Goal: Information Seeking & Learning: Learn about a topic

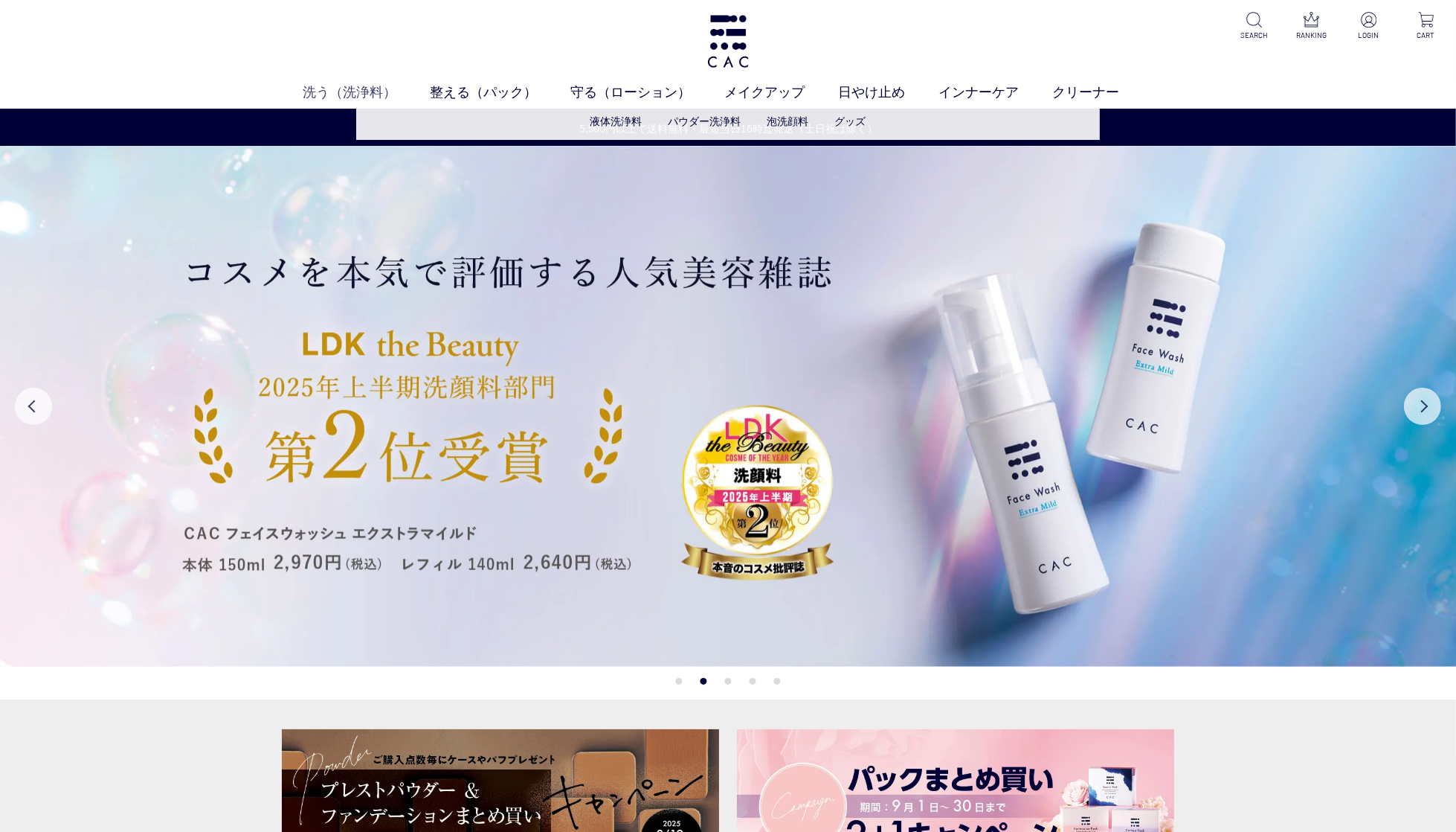
scroll to position [5, 0]
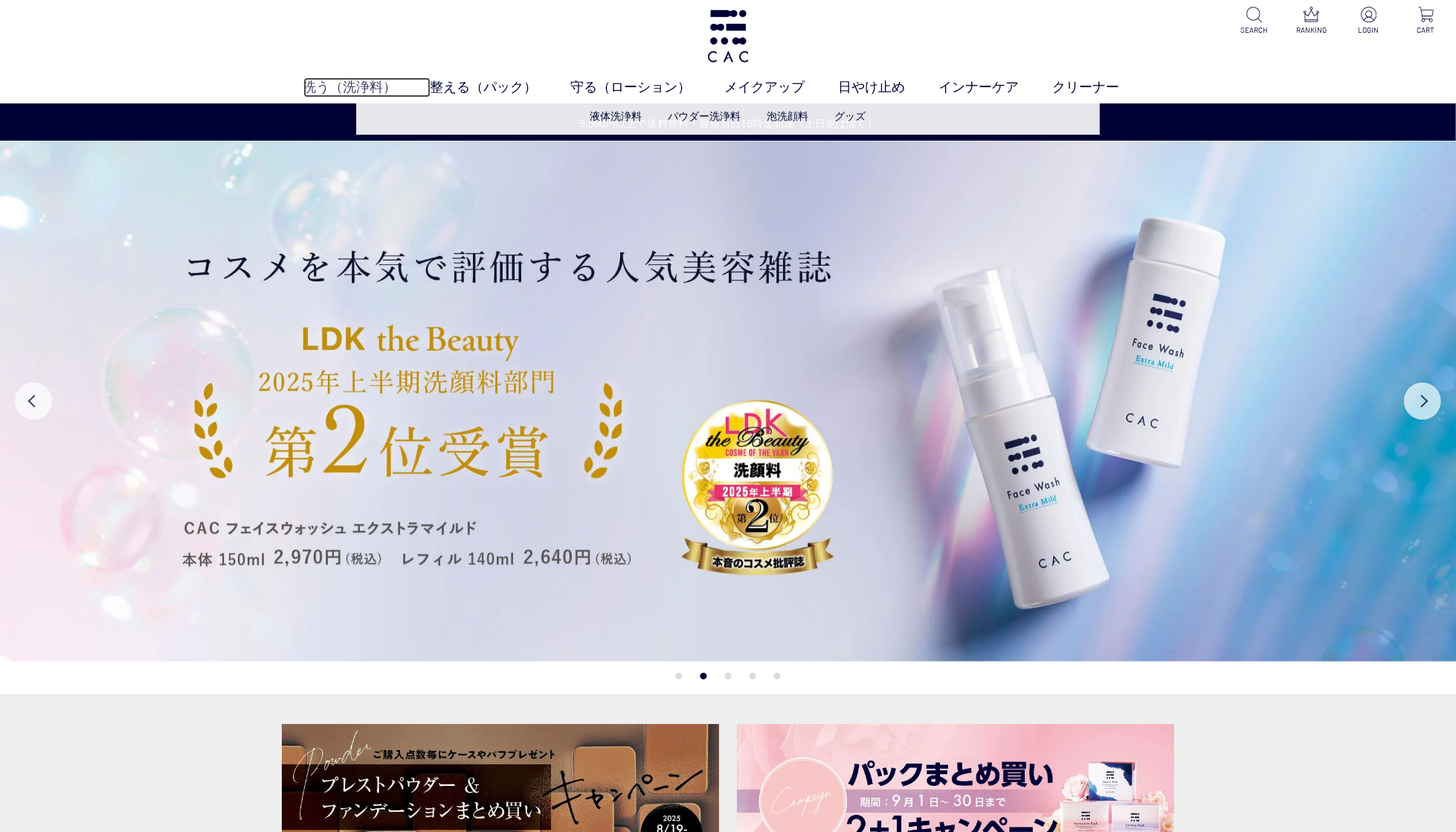
click at [336, 87] on link "洗う（洗浄料）" at bounding box center [367, 87] width 127 height 20
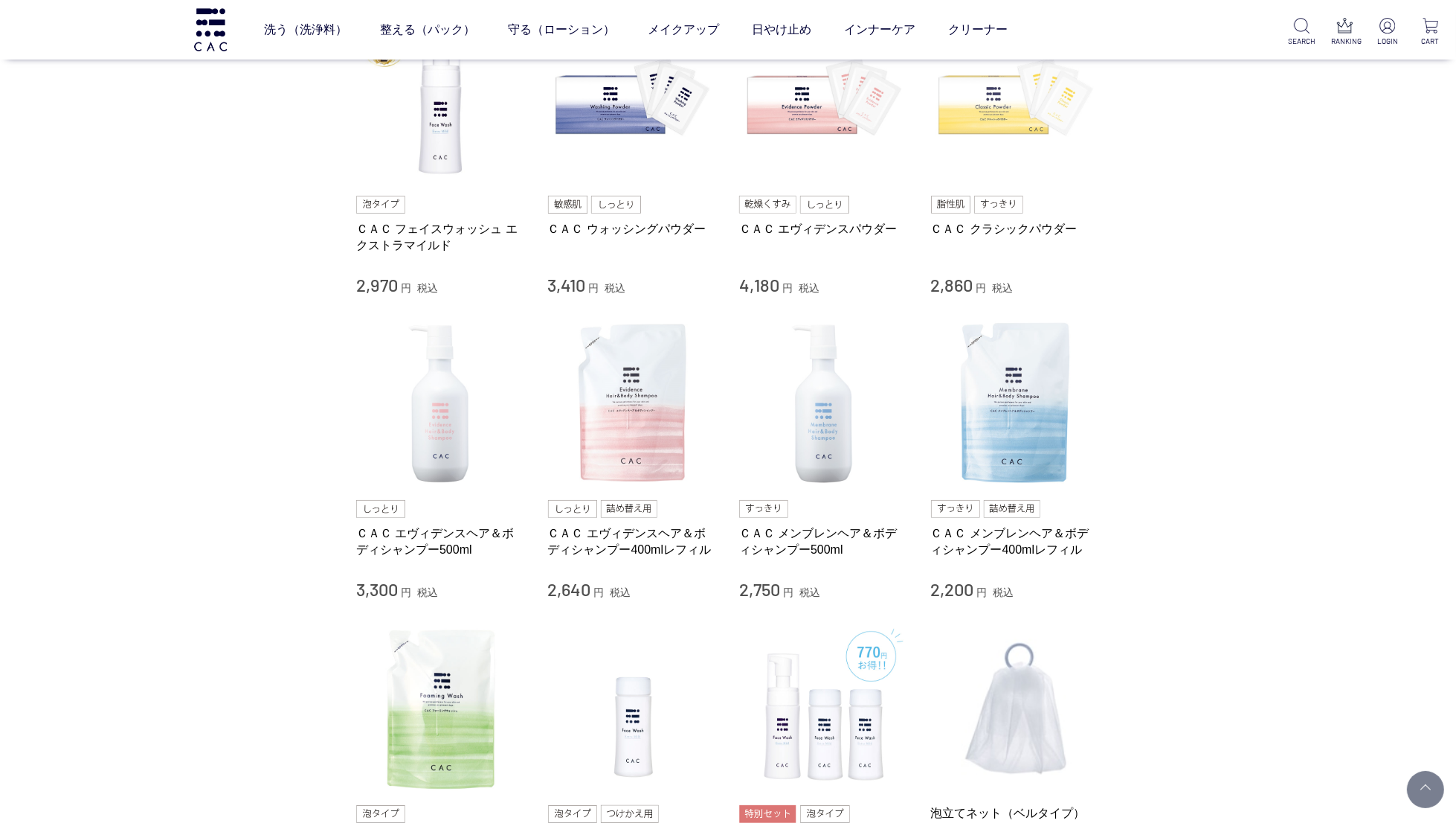
scroll to position [396, 0]
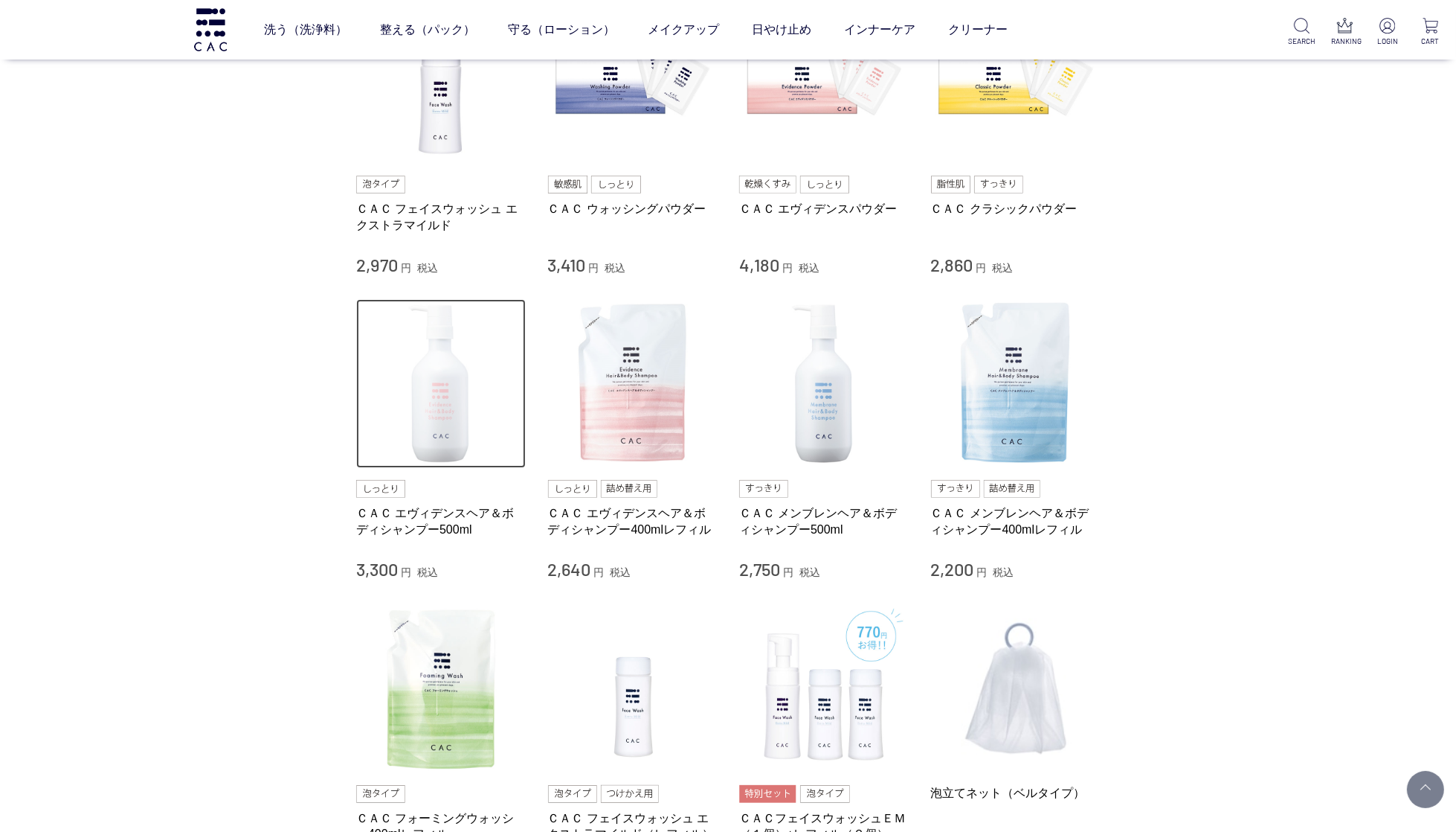
drag, startPoint x: 439, startPoint y: 447, endPoint x: 453, endPoint y: 450, distance: 14.3
click at [438, 447] on img at bounding box center [441, 384] width 170 height 170
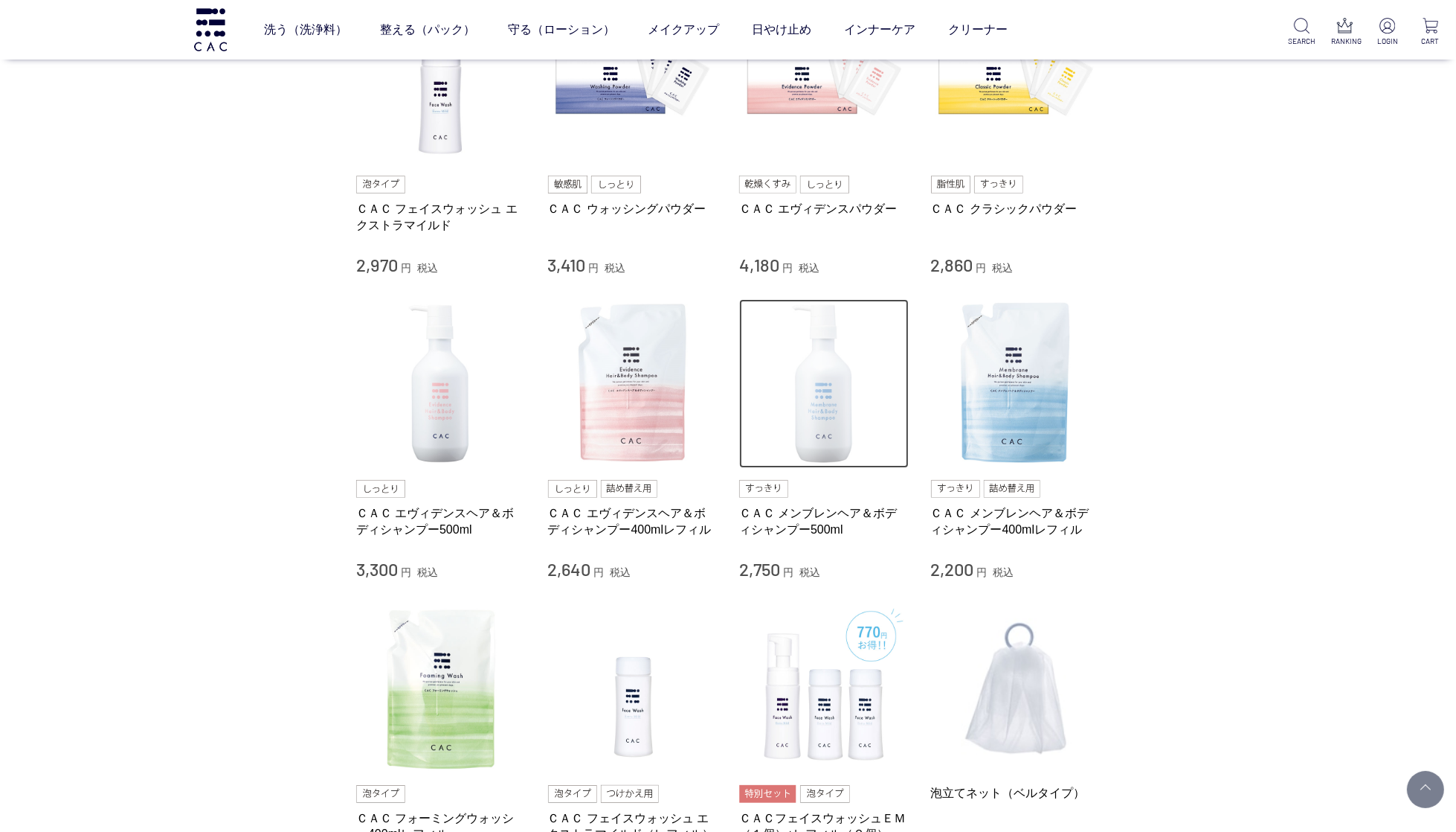
click at [817, 357] on img at bounding box center [824, 384] width 170 height 170
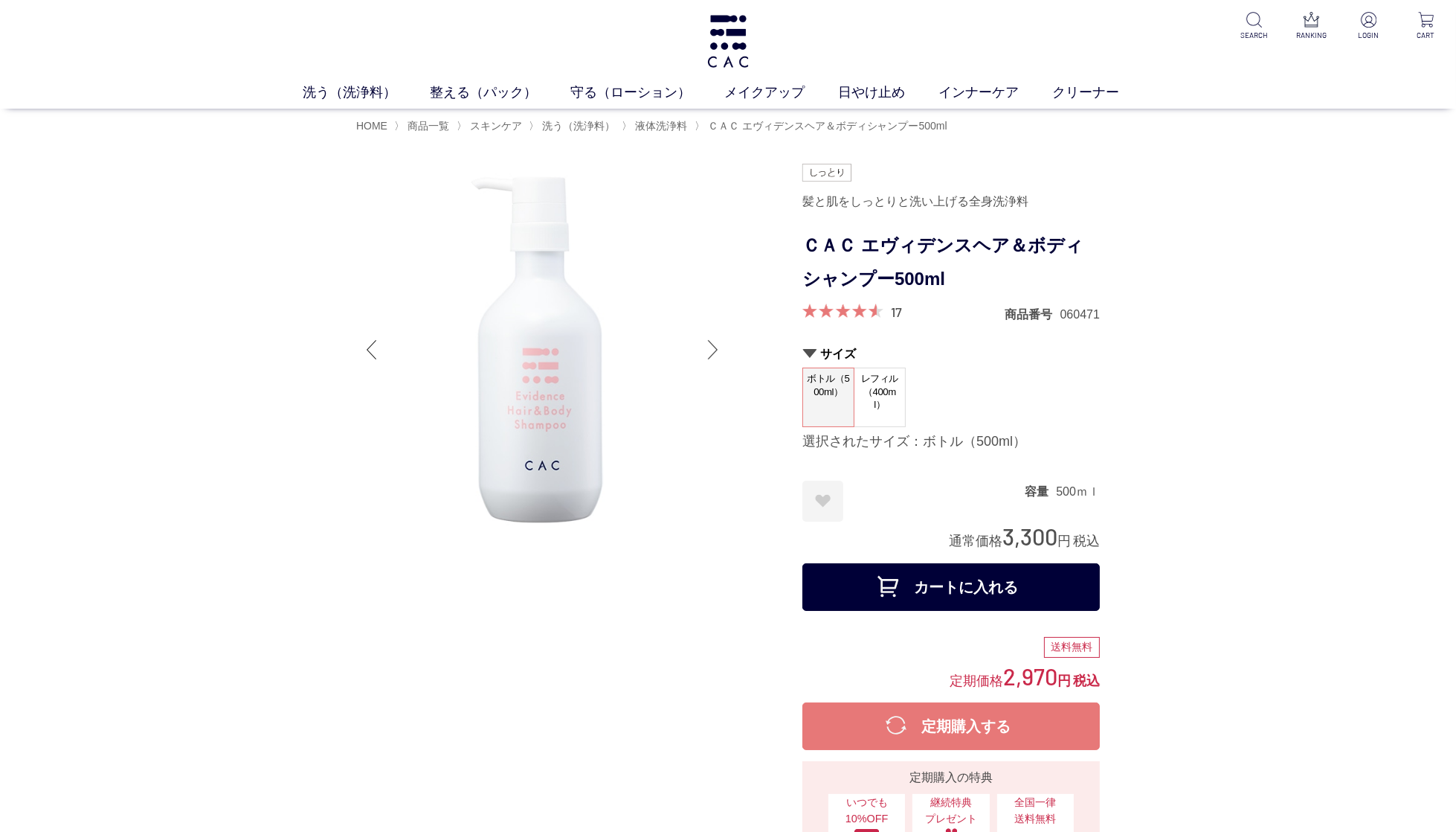
click at [930, 200] on div "髪と肌をしっとりと洗い上げる全身洗浄料" at bounding box center [952, 202] width 298 height 25
click at [880, 205] on div "髪と肌をしっとりと洗い上げる全身洗浄料" at bounding box center [952, 202] width 298 height 25
drag, startPoint x: 807, startPoint y: 199, endPoint x: 972, endPoint y: 201, distance: 165.0
click at [972, 201] on div "髪と肌をしっとりと洗い上げる全身洗浄料" at bounding box center [952, 202] width 298 height 25
copy div "髪と肌をしっとりと洗い上げる"
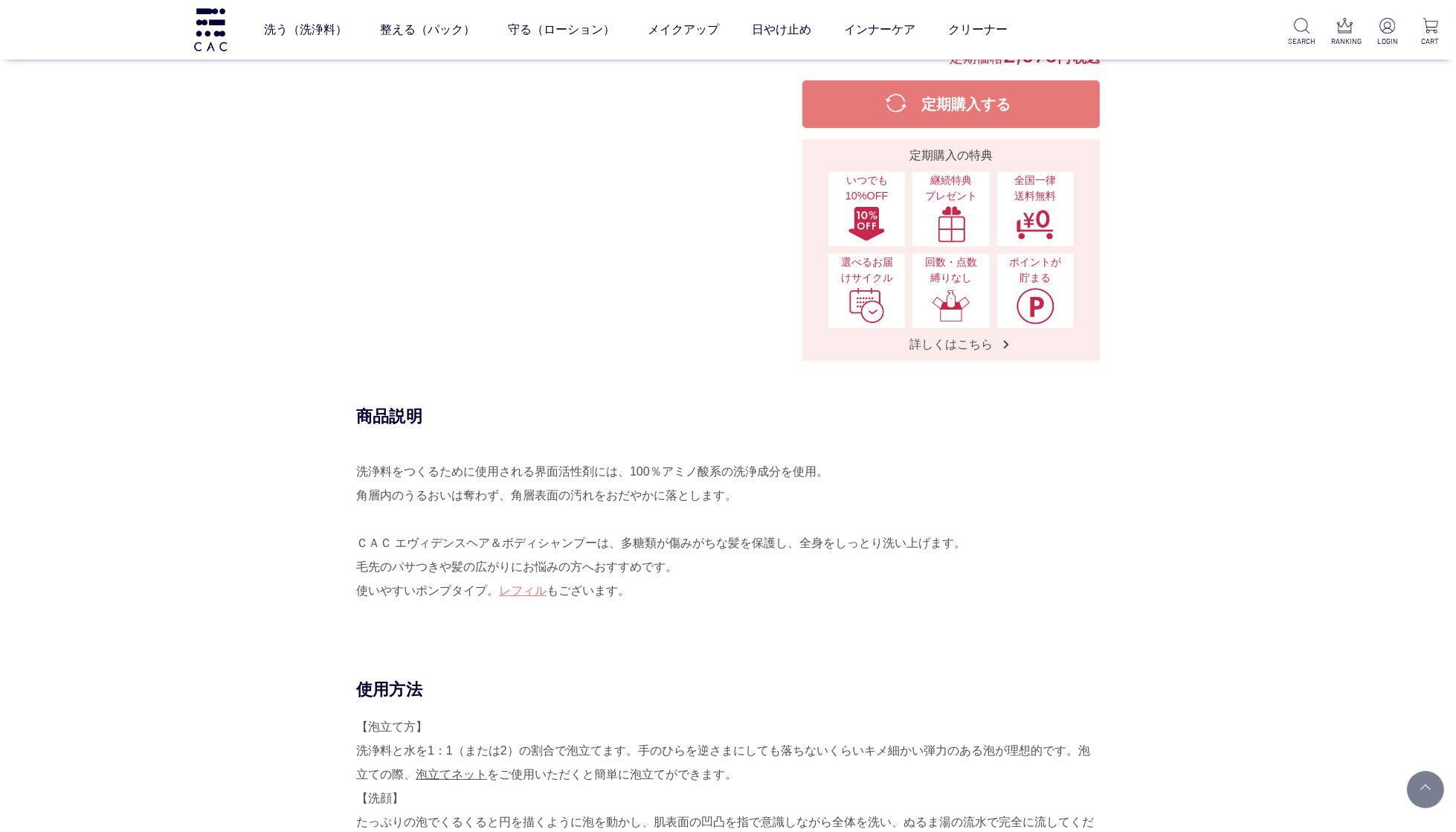
scroll to position [508, 0]
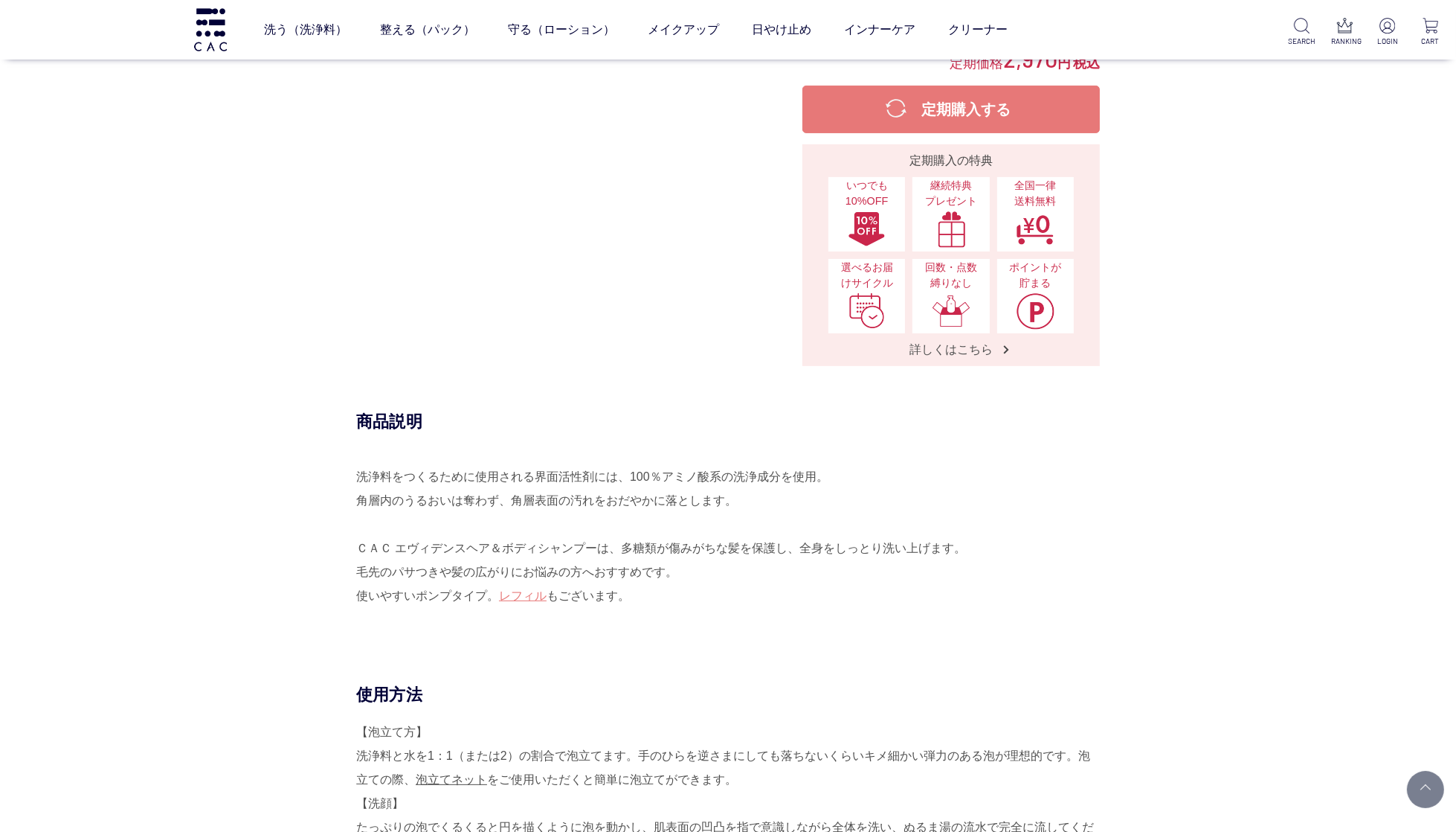
drag, startPoint x: 658, startPoint y: 545, endPoint x: 449, endPoint y: 563, distance: 209.8
click at [658, 545] on div "洗浄料をつくるために使用される界面活性剤には、100％アミノ酸系の洗浄成分を使用。 角層内のうるおいは奪わず、角層表面の汚れをおだやかに落とします。 ＣＡＣ …" at bounding box center [728, 548] width 744 height 167
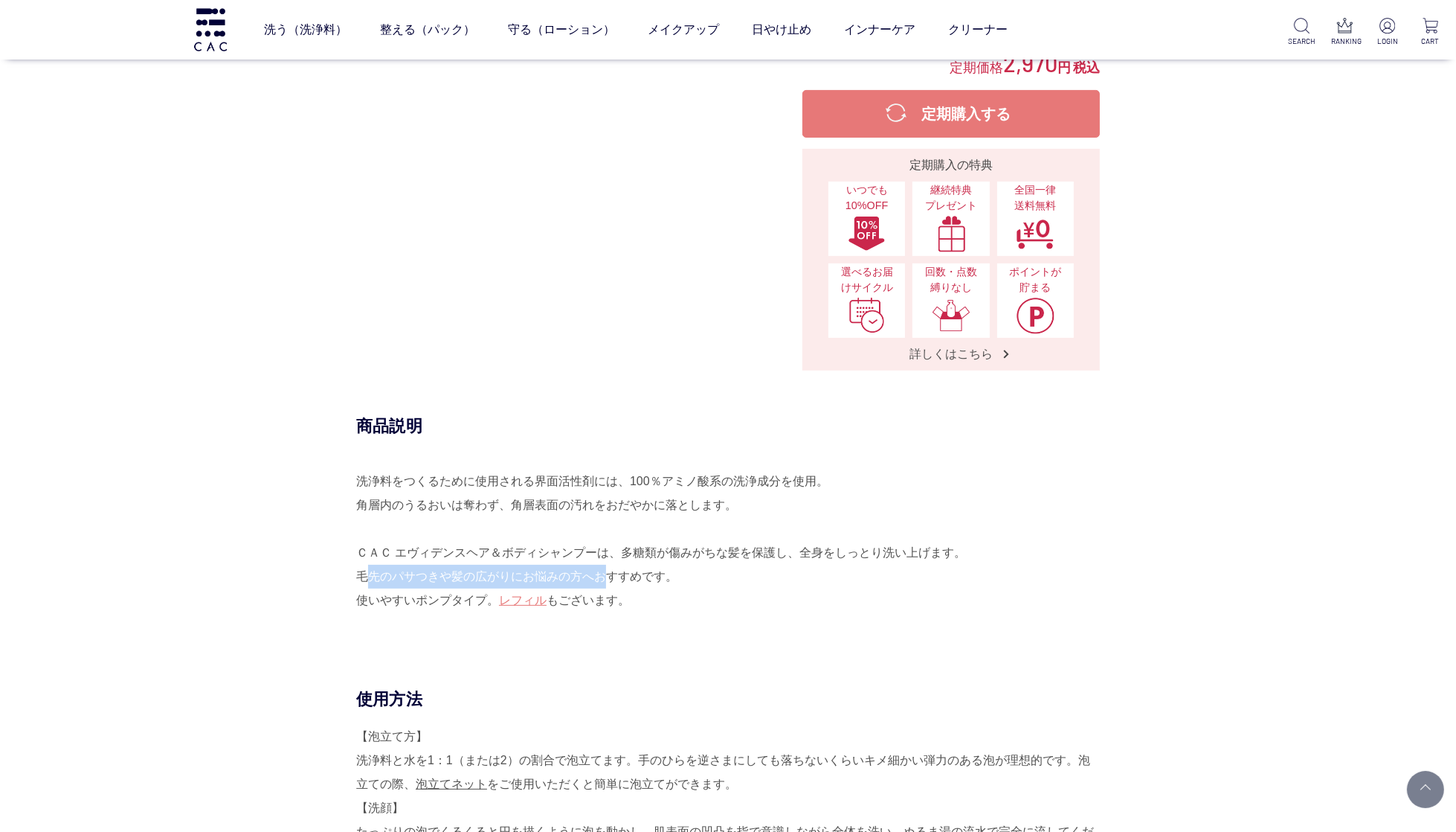
drag, startPoint x: 359, startPoint y: 571, endPoint x: 599, endPoint y: 579, distance: 240.1
click at [599, 579] on div "洗浄料をつくるために使用される界面活性剤には、100％アミノ酸系の洗浄成分を使用。 角層内のうるおいは奪わず、角層表面の汚れをおだやかに落とします。 ＣＡＣ …" at bounding box center [728, 553] width 744 height 167
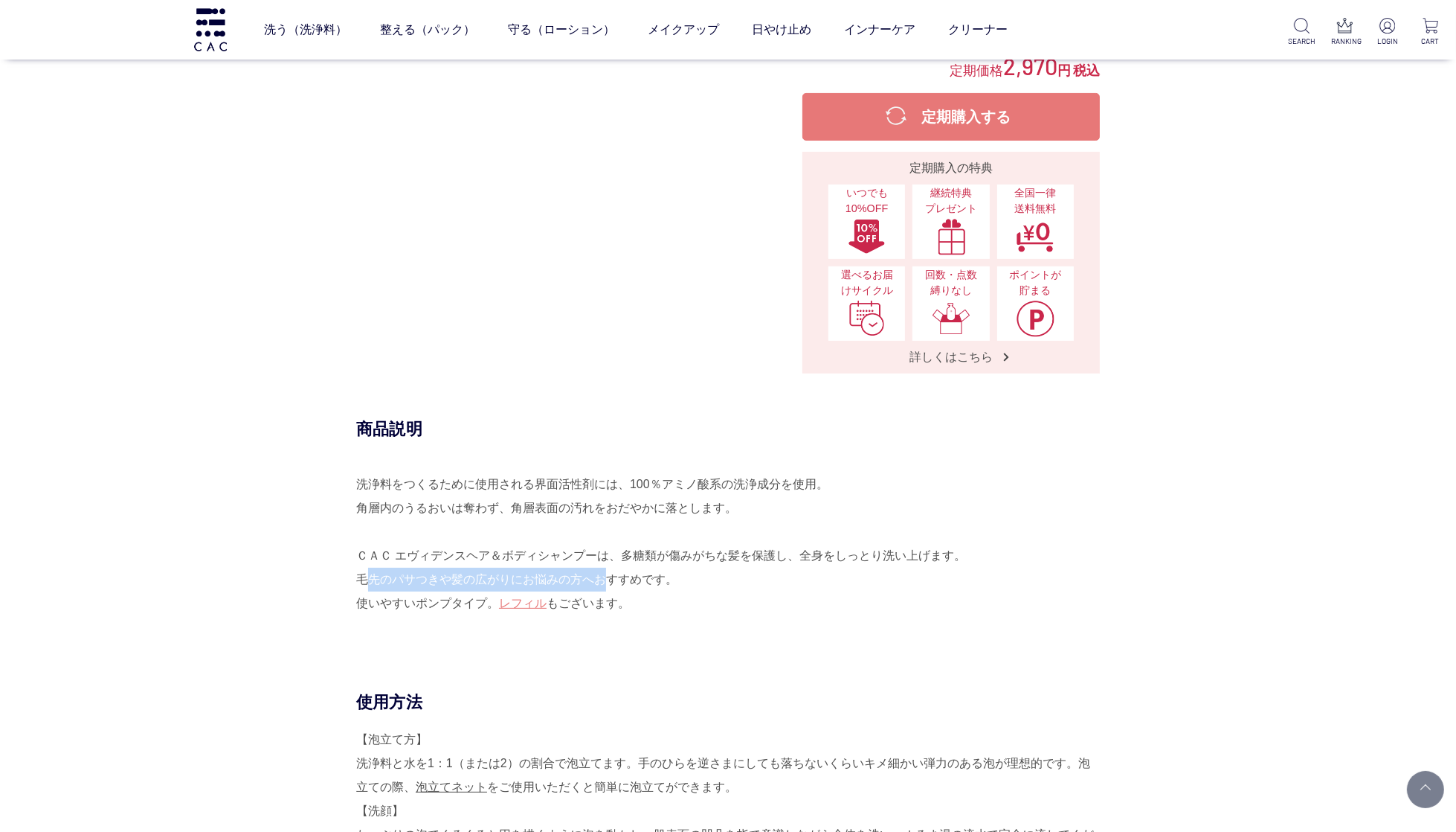
scroll to position [499, 0]
copy div "毛先のパサつきや髪の広がりにお悩みの方へ"
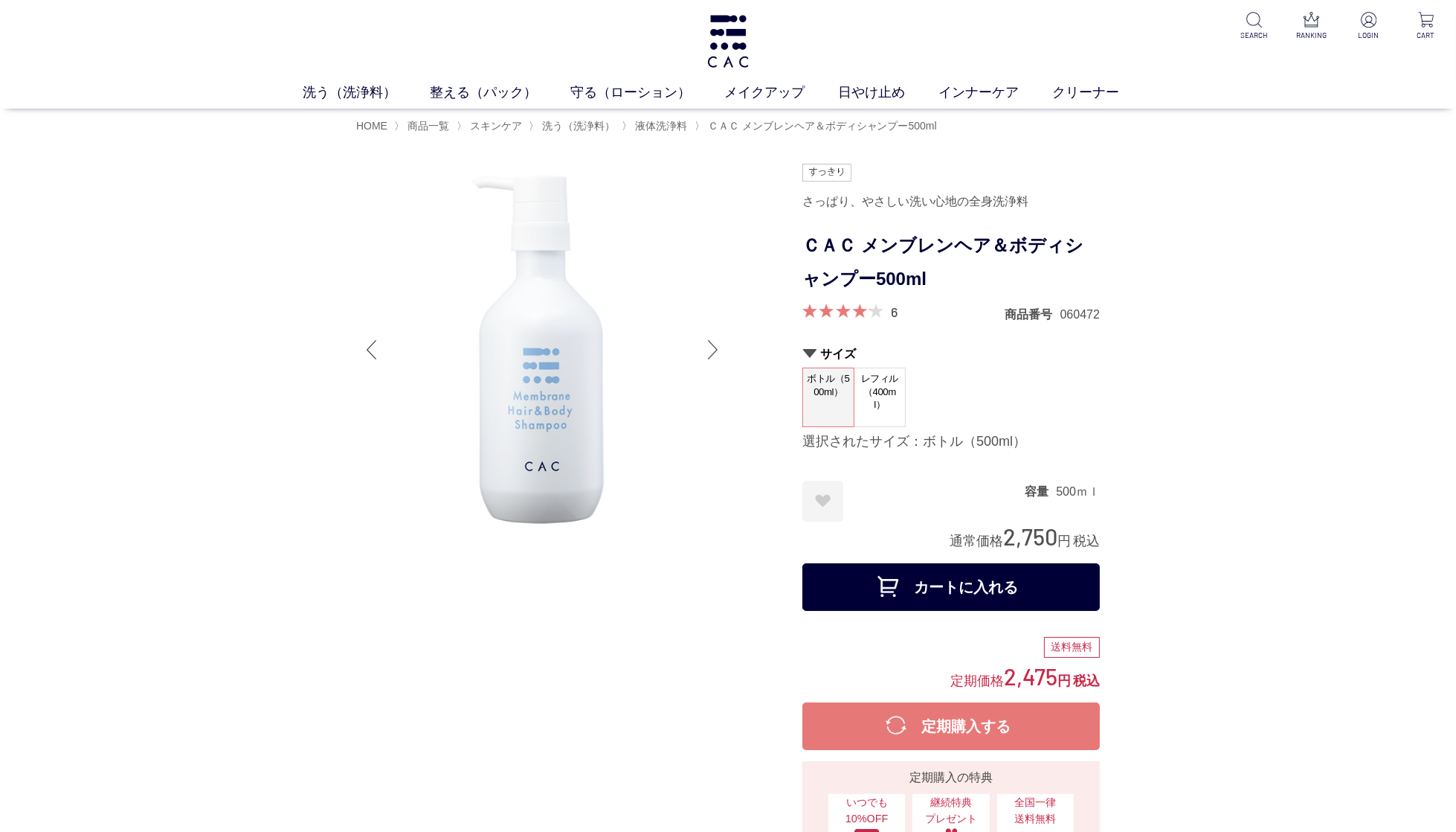
click at [931, 196] on div "さっぱり、やさしい洗い心地の全身洗浄料" at bounding box center [952, 202] width 298 height 25
drag, startPoint x: 808, startPoint y: 201, endPoint x: 867, endPoint y: 282, distance: 100.2
click at [930, 197] on div "さっぱり、やさしい洗い心地の全身洗浄料" at bounding box center [952, 202] width 298 height 25
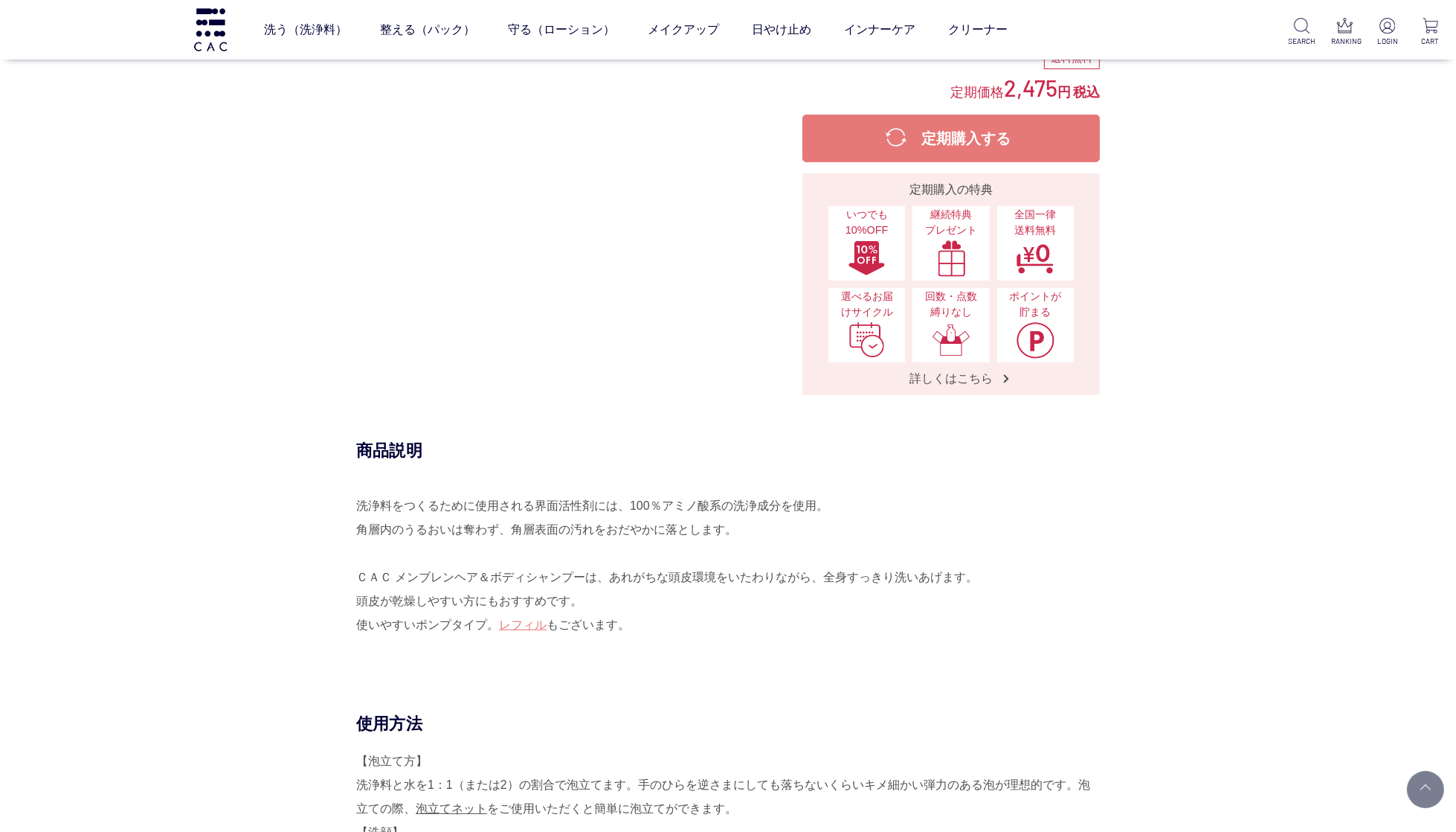
scroll to position [488, 0]
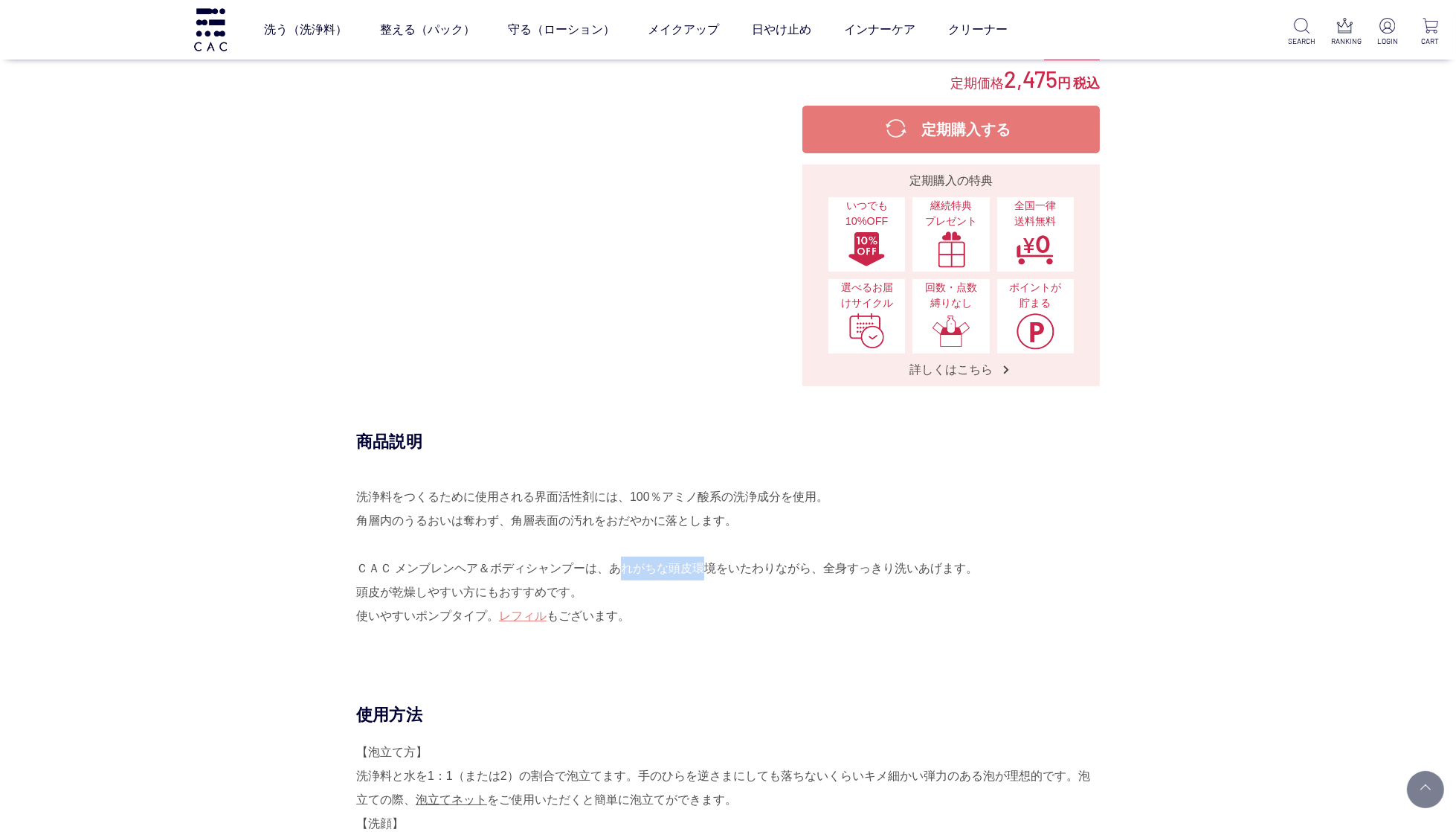
drag, startPoint x: 609, startPoint y: 569, endPoint x: 694, endPoint y: 569, distance: 85.0
click at [694, 569] on div "洗浄料をつくるために使用される界面活性剤には、100％アミノ酸系の洗浄成分を使用。 角層内のうるおいは奪わず、角層表面の汚れをおだやかに落とします。 ＣＡＣ …" at bounding box center [728, 569] width 744 height 167
click at [513, 585] on div "洗浄料をつくるために使用される界面活性剤には、100％アミノ酸系の洗浄成分を使用。 角層内のうるおいは奪わず、角層表面の汚れをおだやかに落とします。 ＣＡＣ …" at bounding box center [728, 569] width 744 height 167
drag, startPoint x: 360, startPoint y: 593, endPoint x: 469, endPoint y: 592, distance: 109.0
click at [469, 592] on div "洗浄料をつくるために使用される界面活性剤には、100％アミノ酸系の洗浄成分を使用。 角層内のうるおいは奪わず、角層表面の汚れをおだやかに落とします。 ＣＡＣ …" at bounding box center [728, 569] width 744 height 167
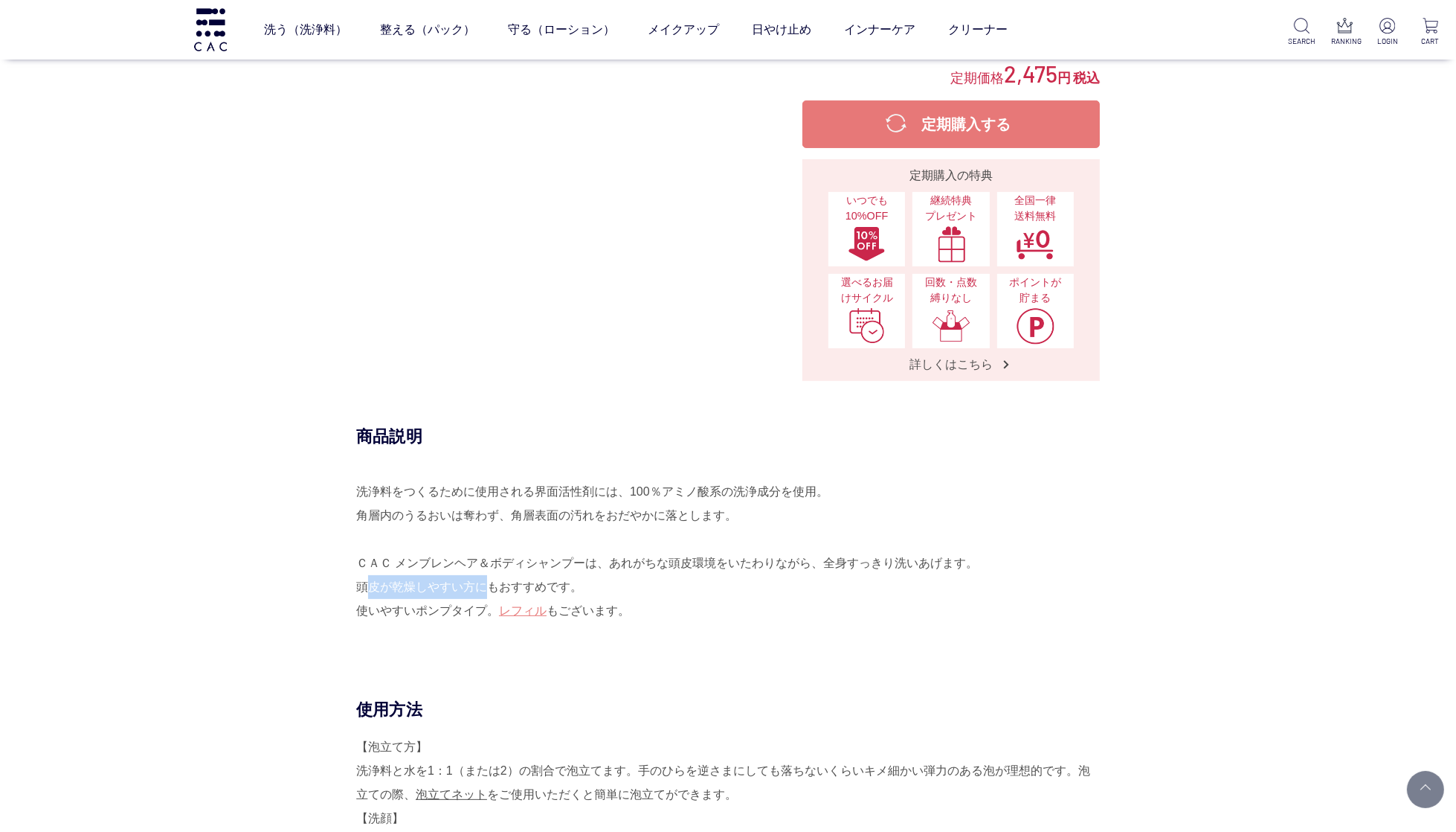
copy div "頭皮が乾燥しやすい方"
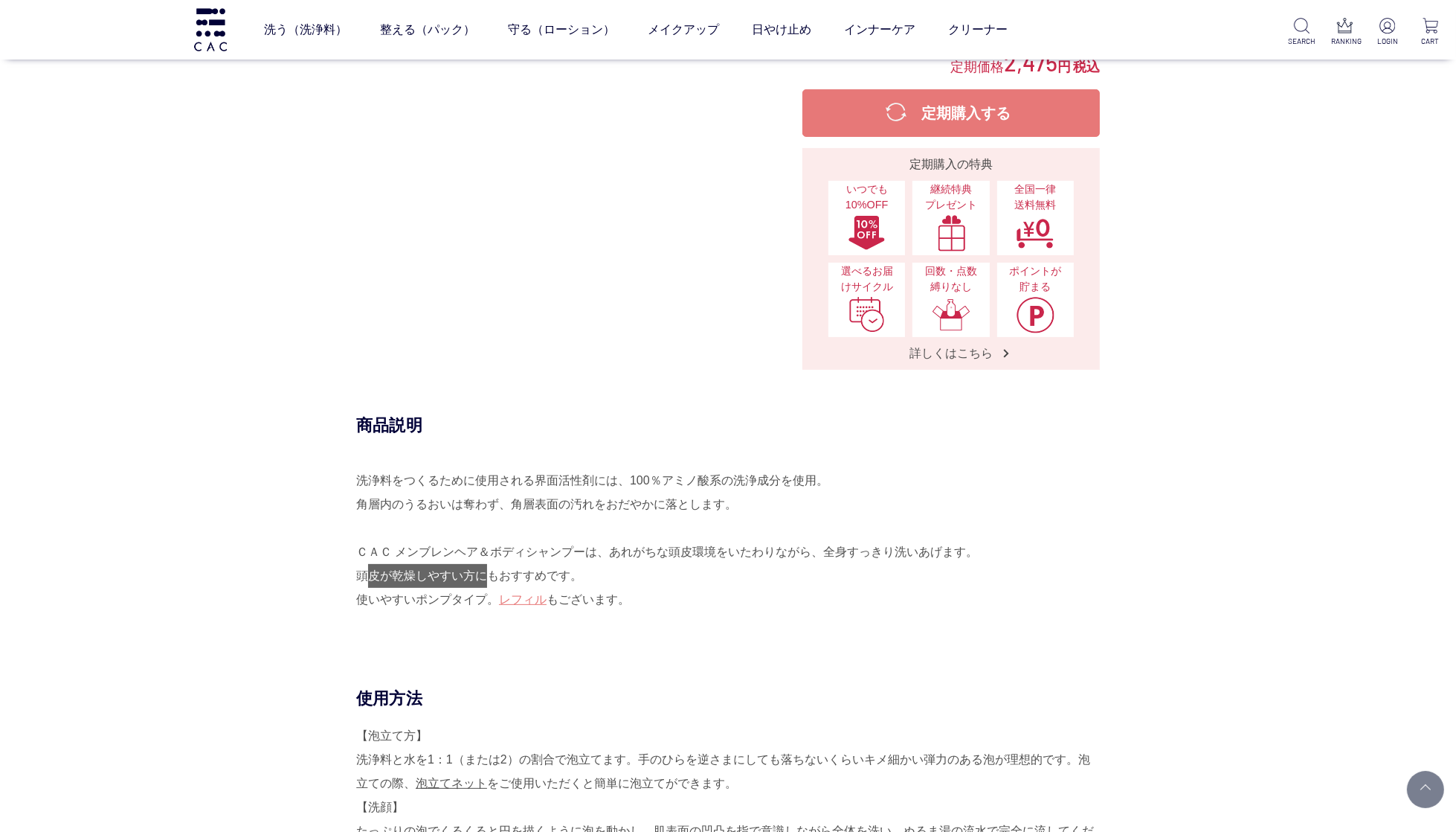
scroll to position [506, 0]
click at [515, 60] on link "液体洗浄料" at bounding box center [525, 63] width 52 height 12
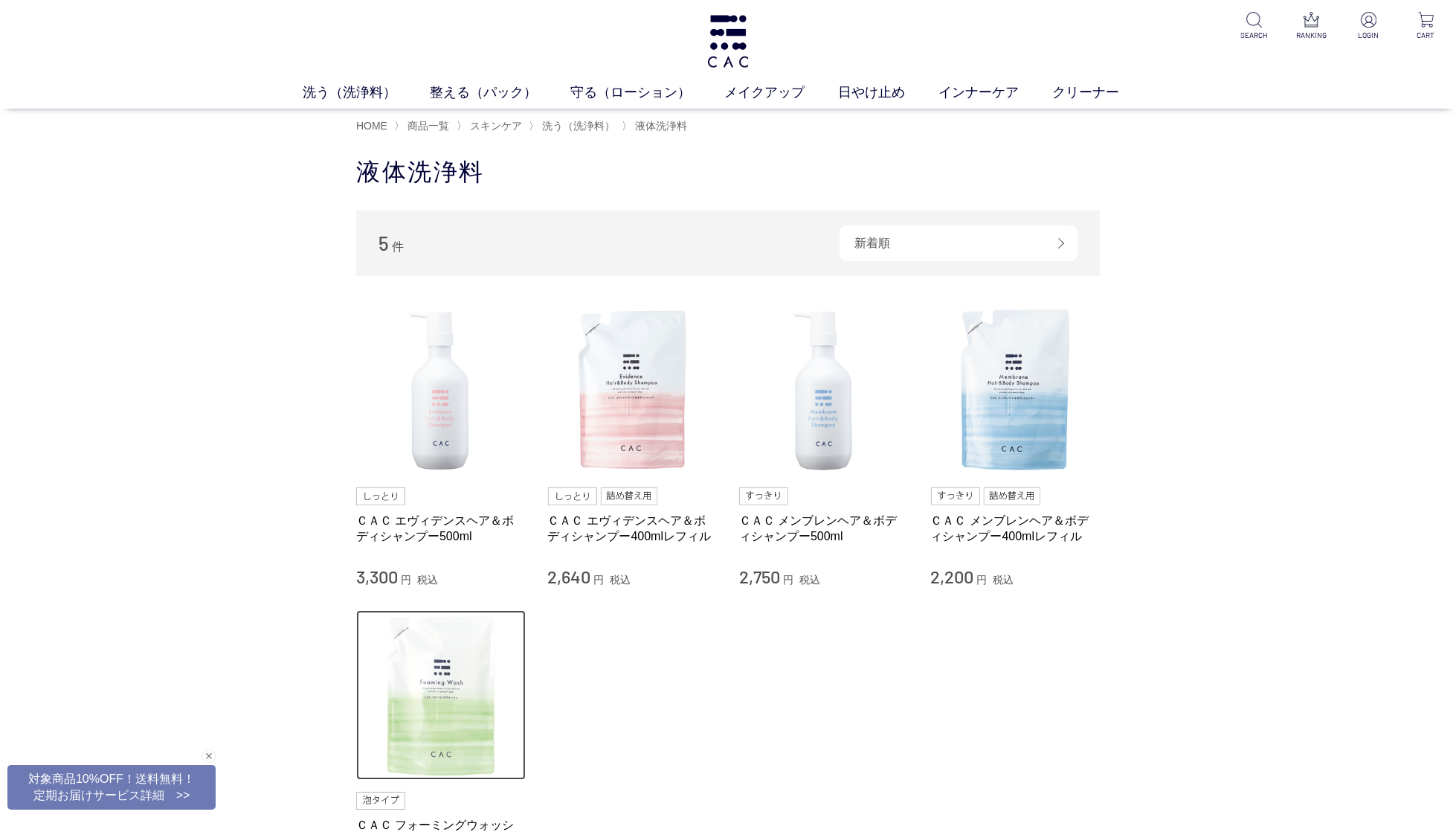
click at [442, 651] on img at bounding box center [441, 695] width 170 height 170
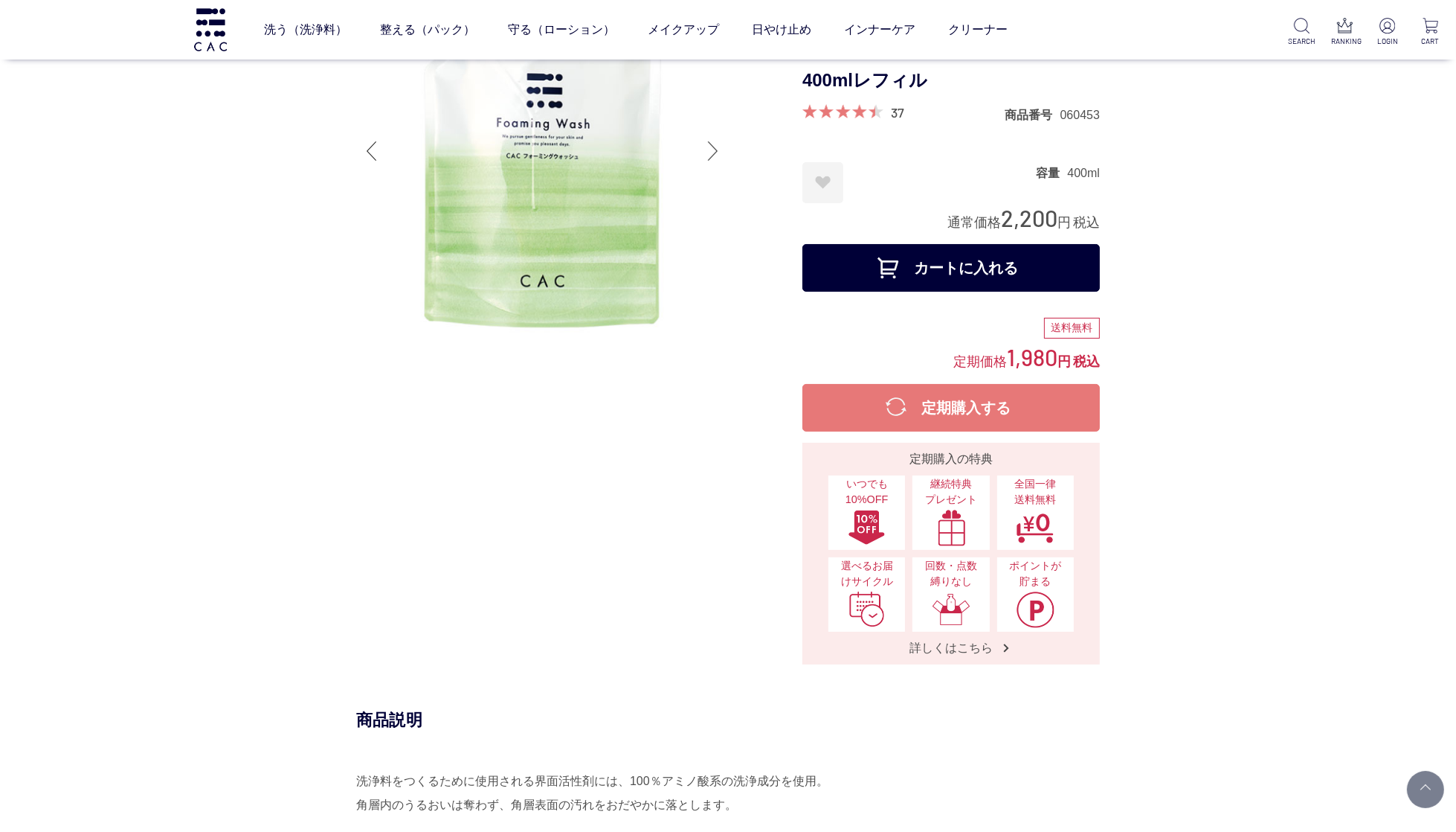
scroll to position [83, 0]
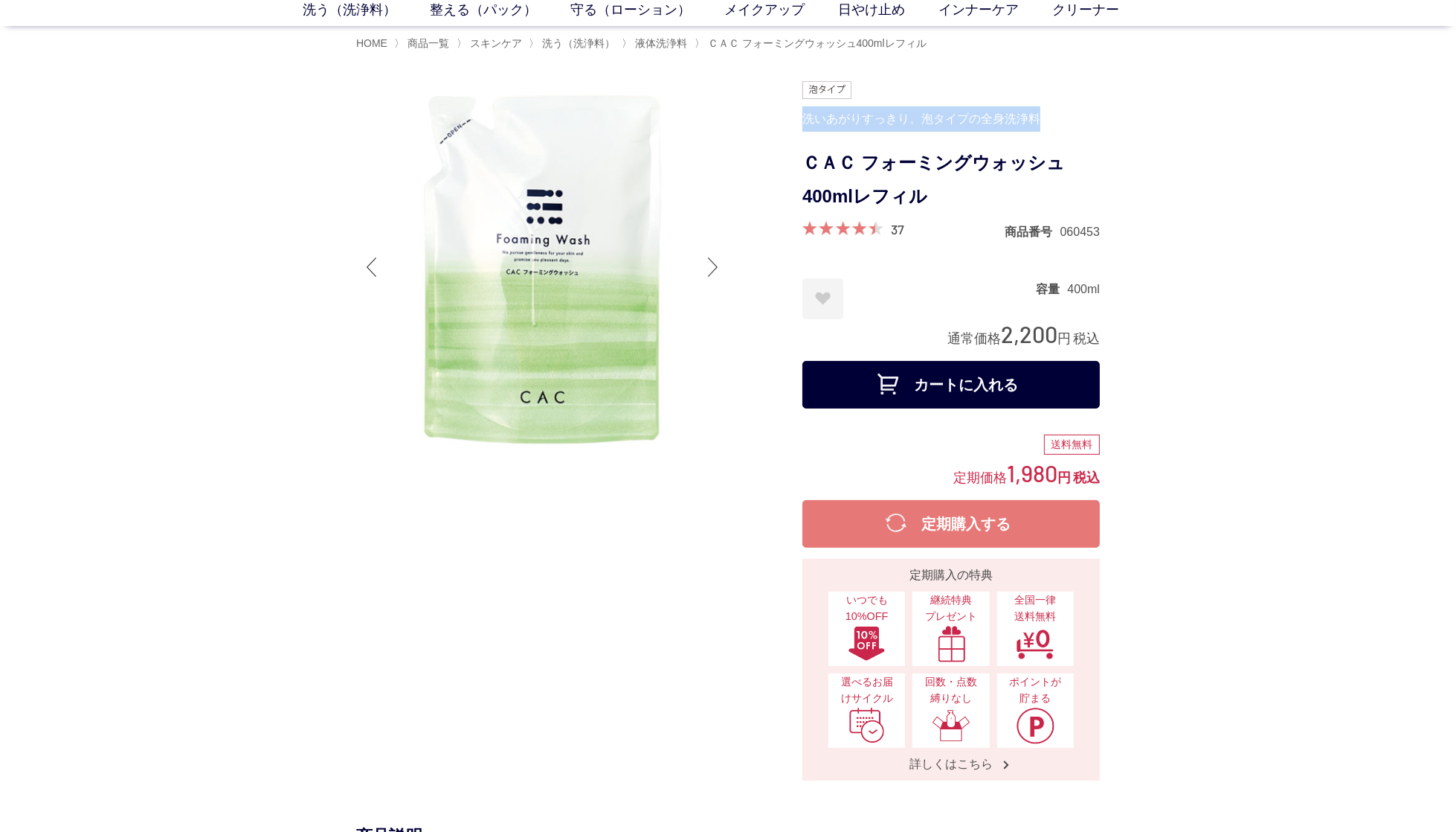
drag, startPoint x: 1038, startPoint y: 119, endPoint x: 804, endPoint y: 124, distance: 234.1
click at [804, 124] on div "洗いあがりすっきり。泡タイプの全身洗浄料" at bounding box center [952, 119] width 298 height 25
copy div "洗いあがりすっきり。泡タイプの全身洗浄料"
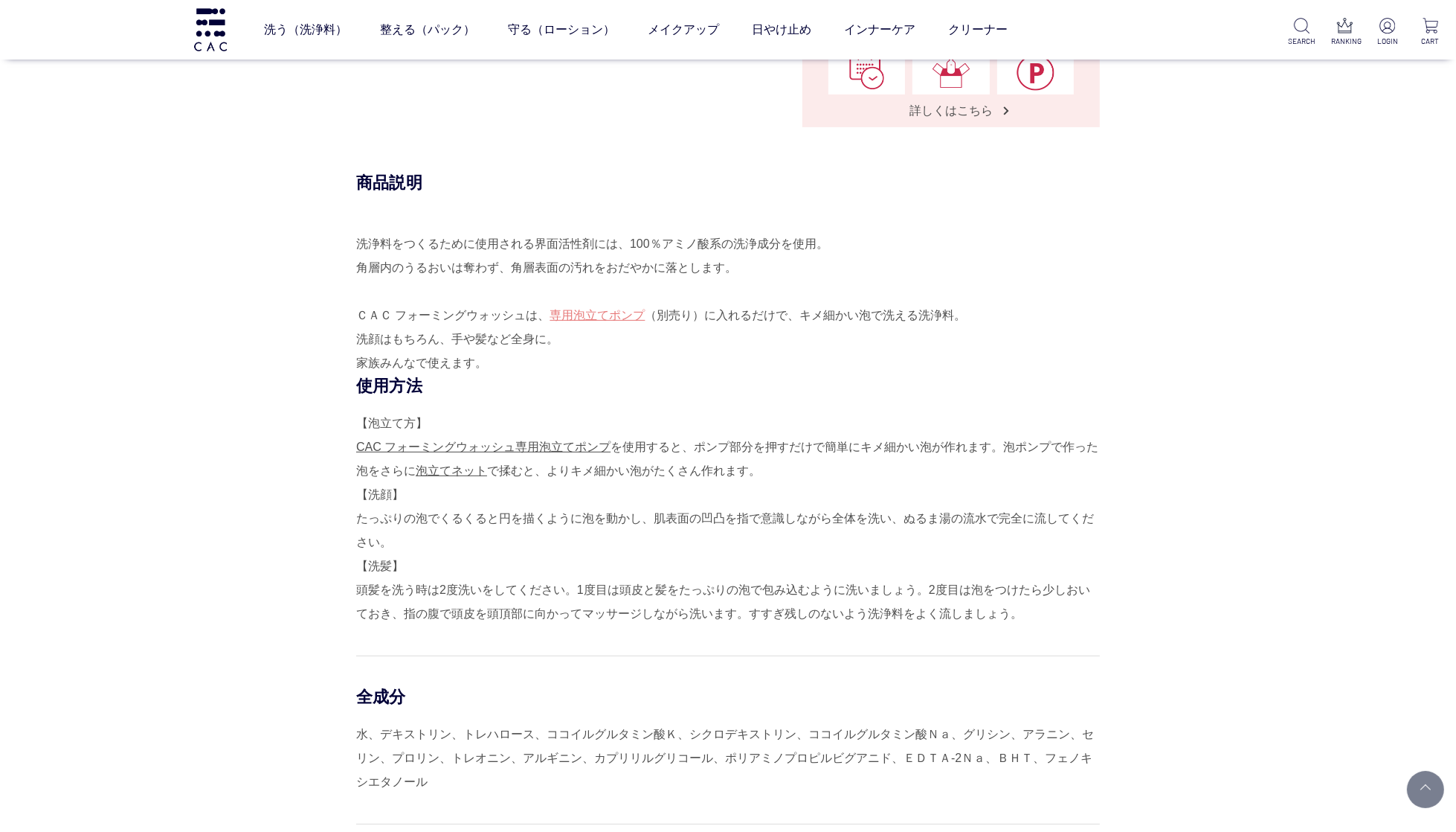
scroll to position [616, 0]
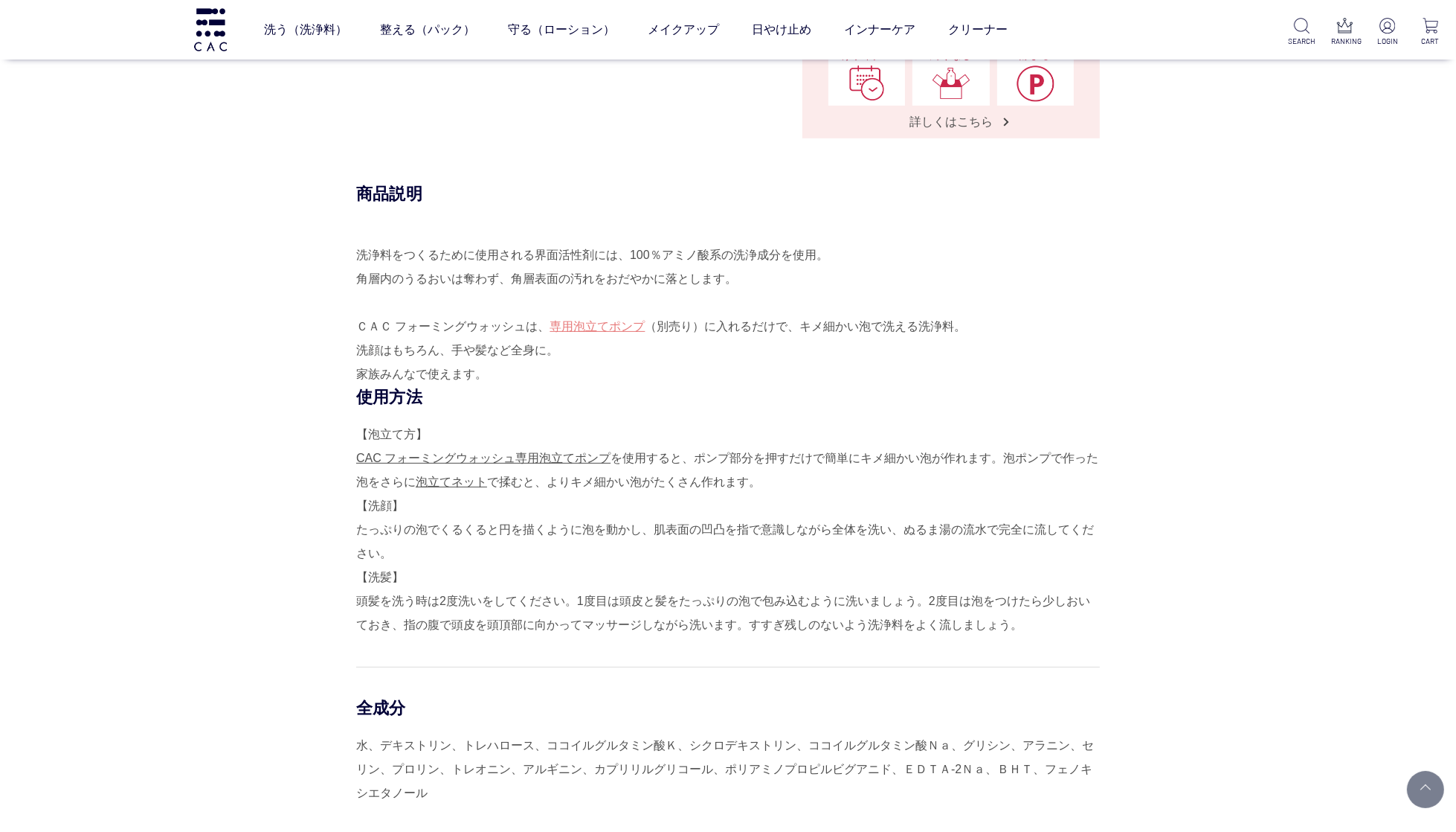
drag, startPoint x: 827, startPoint y: 326, endPoint x: 815, endPoint y: 326, distance: 12.0
click at [827, 326] on div "洗浄料をつくるために使用される界面活性剤には、100％アミノ酸系の洗浄成分を使用。 角層内のうるおいは奪わず、角層表面の汚れをおだやかに落とします。 ＣＡＣ …" at bounding box center [728, 315] width 744 height 143
drag, startPoint x: 801, startPoint y: 325, endPoint x: 960, endPoint y: 326, distance: 159.0
click at [960, 326] on div "洗浄料をつくるために使用される界面活性剤には、100％アミノ酸系の洗浄成分を使用。 角層内のうるおいは奪わず、角層表面の汚れをおだやかに落とします。 ＣＡＣ …" at bounding box center [728, 315] width 744 height 143
copy div "キメ細かい泡で洗える洗浄料"
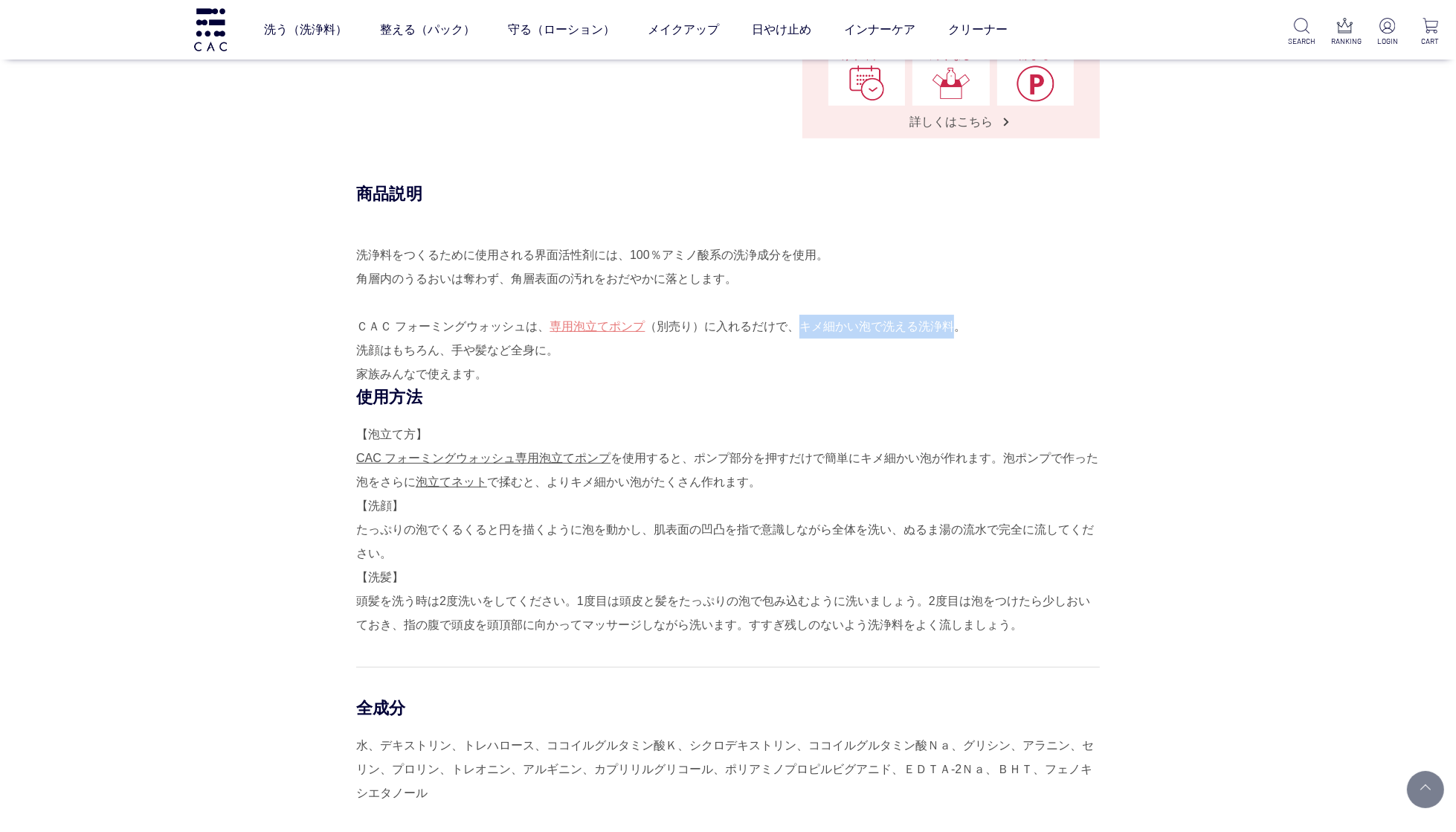
scroll to position [613, 0]
drag, startPoint x: 466, startPoint y: 359, endPoint x: 394, endPoint y: 380, distance: 75.0
click at [466, 359] on div "洗浄料をつくるために使用される界面活性剤には、100％アミノ酸系の洗浄成分を使用。 角層内のうるおいは奪わず、角層表面の汚れをおだやかに落とします。 ＣＡＣ …" at bounding box center [728, 318] width 744 height 143
drag, startPoint x: 359, startPoint y: 374, endPoint x: 454, endPoint y: 373, distance: 95.0
click at [454, 373] on div "洗浄料をつくるために使用される界面活性剤には、100％アミノ酸系の洗浄成分を使用。 角層内のうるおいは奪わず、角層表面の汚れをおだやかに落とします。 ＣＡＣ …" at bounding box center [728, 318] width 744 height 143
